Goal: Information Seeking & Learning: Learn about a topic

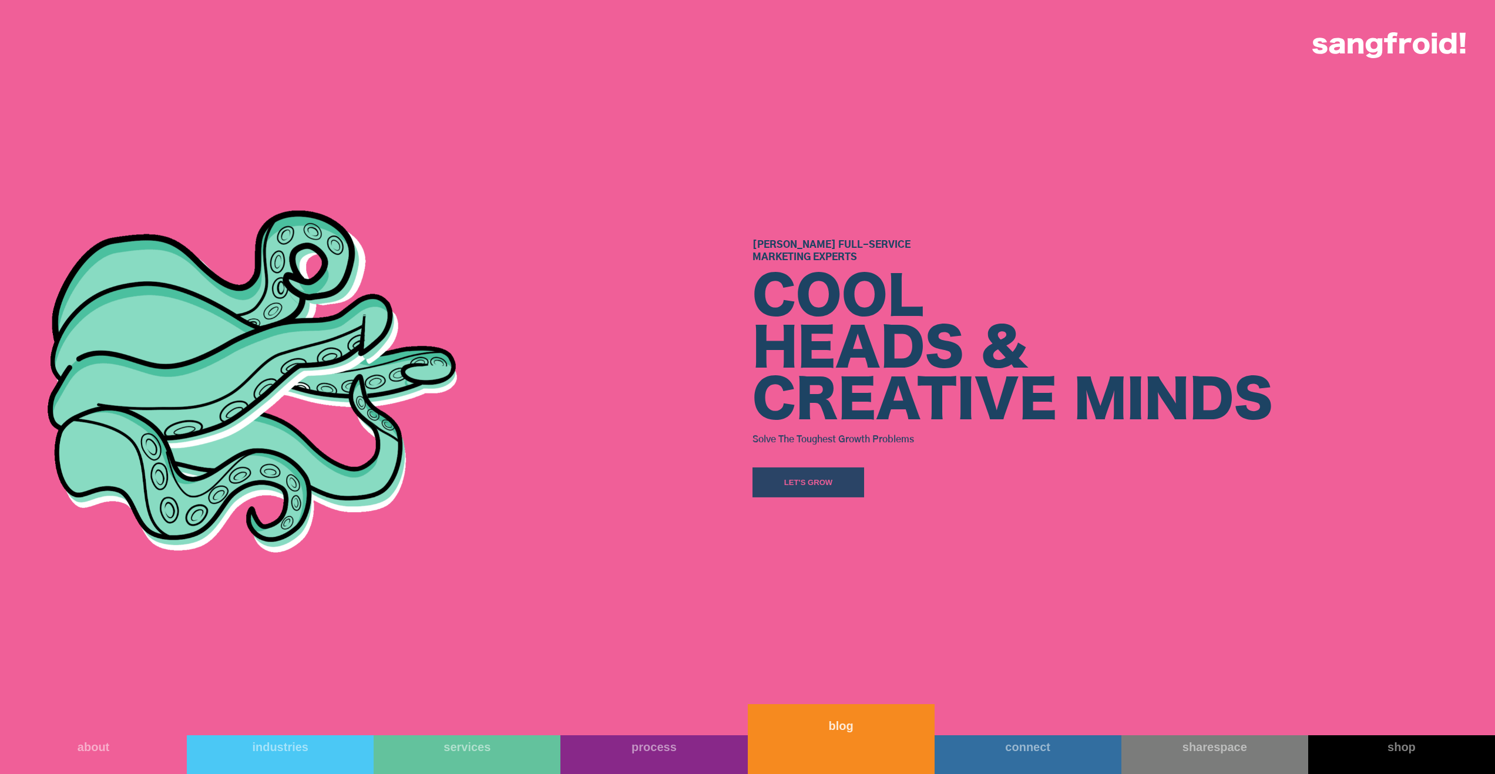
click at [816, 744] on link "blog" at bounding box center [841, 739] width 187 height 70
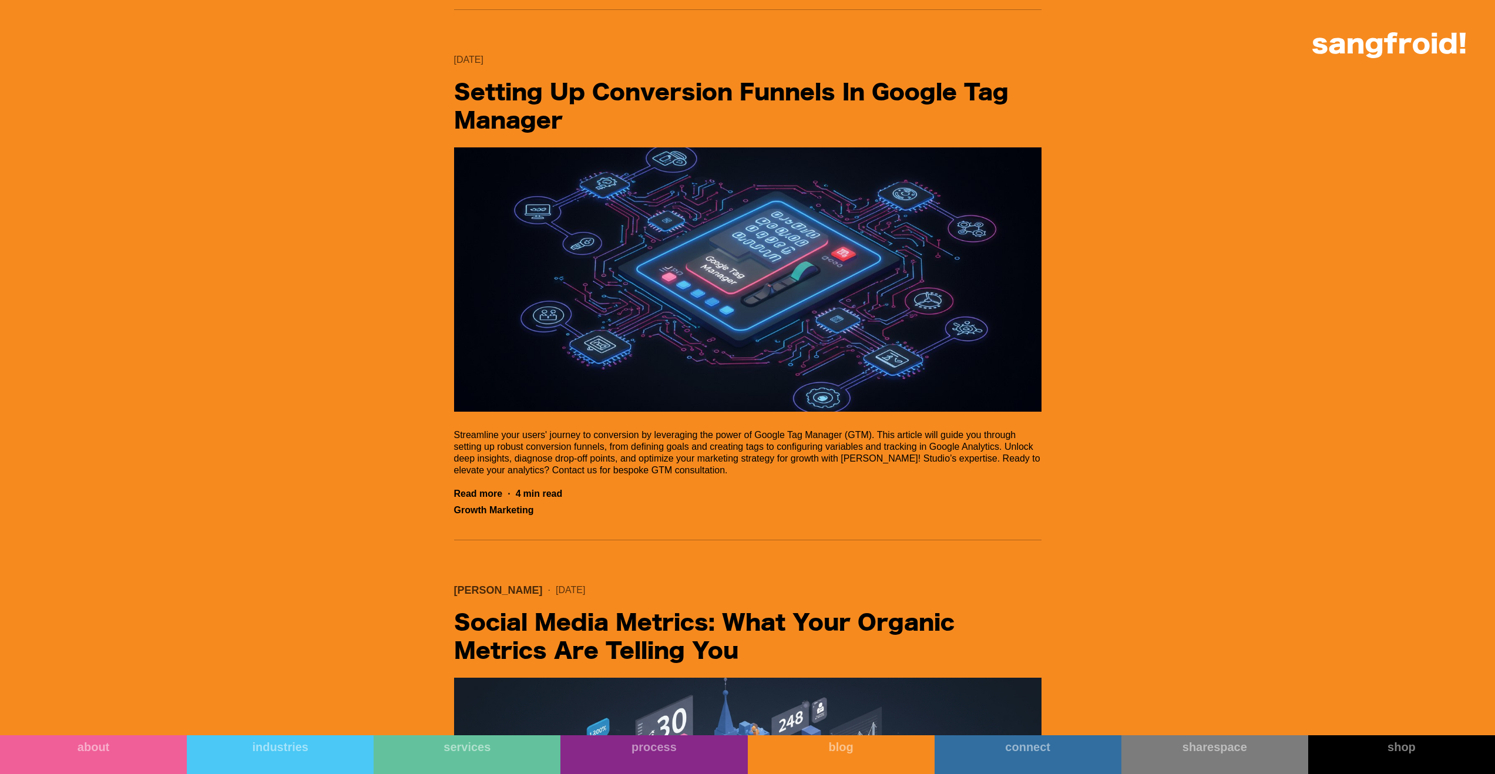
scroll to position [5967, 0]
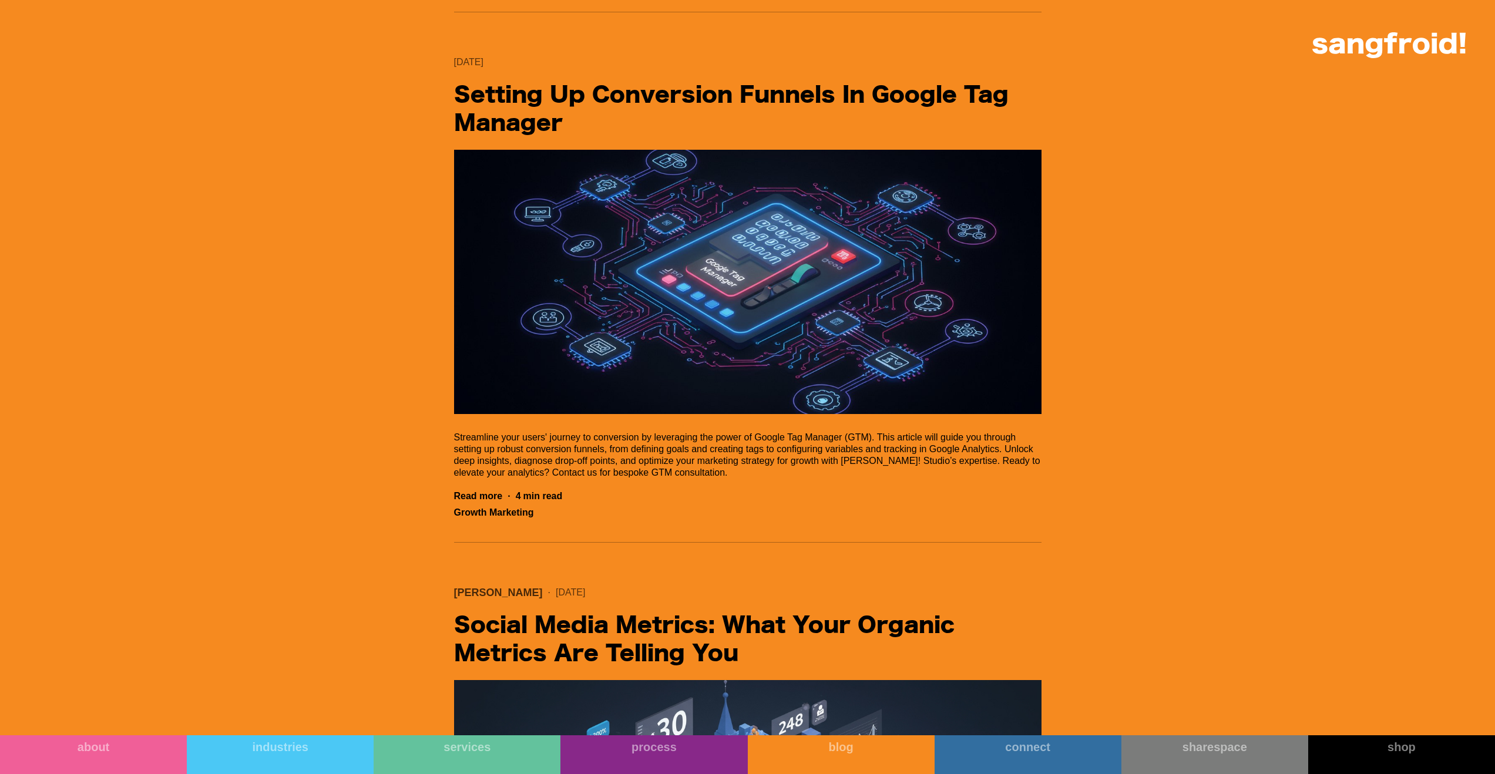
click at [531, 138] on h2 "Setting Up Conversion Funnels in Google Tag Manager" at bounding box center [748, 110] width 588 height 56
